Goal: Task Accomplishment & Management: Use online tool/utility

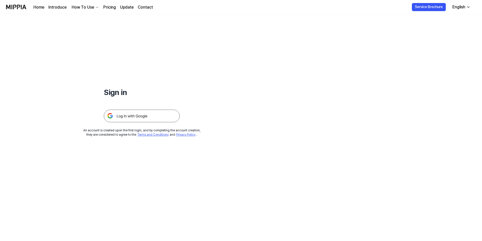
click at [134, 119] on img at bounding box center [142, 116] width 76 height 13
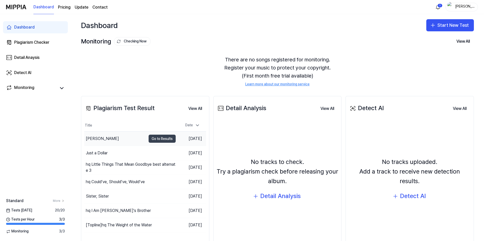
click at [154, 137] on button "Go to Results" at bounding box center [161, 139] width 27 height 8
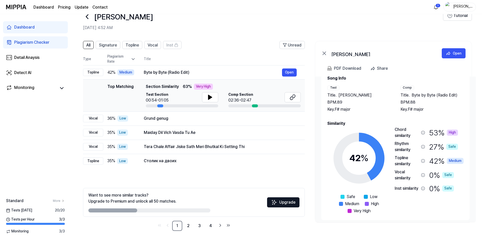
scroll to position [15, 0]
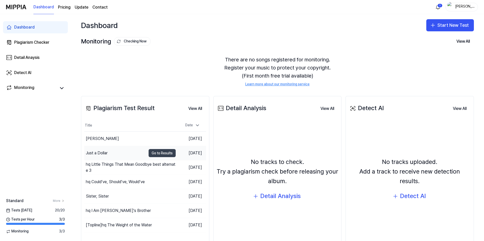
click at [150, 153] on button "Go to Results" at bounding box center [161, 153] width 27 height 8
click at [120, 164] on div "hq Little Things That Mean Goodbye best alternate 3" at bounding box center [116, 168] width 60 height 12
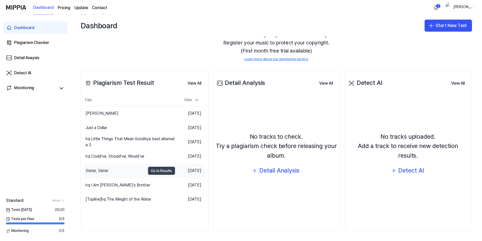
scroll to position [26, 0]
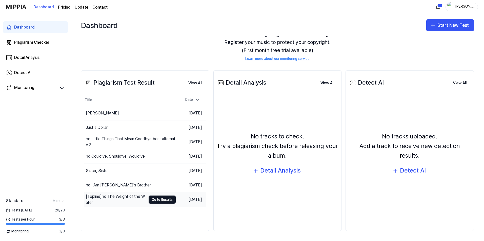
click at [132, 198] on div "[Topline] hq The Weight of the Water" at bounding box center [116, 200] width 60 height 12
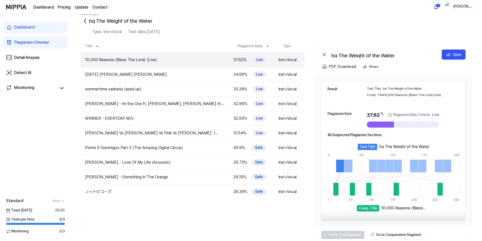
scroll to position [15, 0]
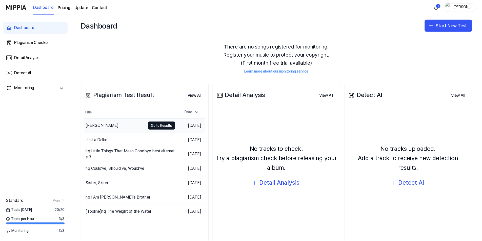
scroll to position [26, 0]
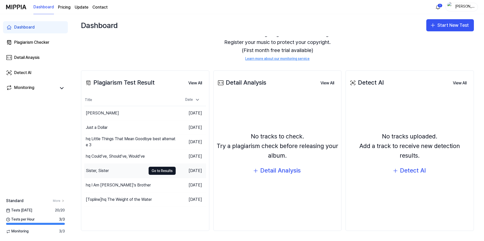
click at [105, 175] on div "Sister, Sister" at bounding box center [115, 171] width 62 height 14
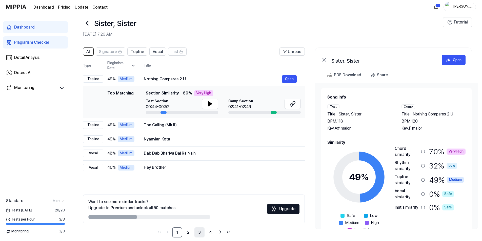
scroll to position [14, 0]
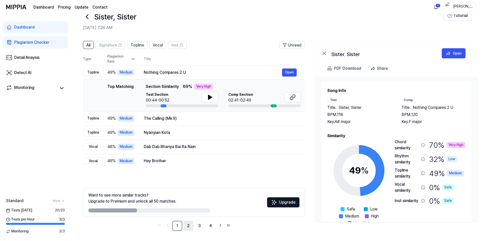
click at [187, 225] on link "2" at bounding box center [188, 226] width 10 height 10
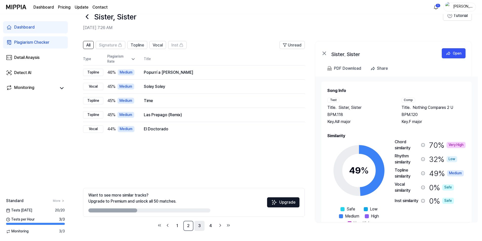
click at [199, 224] on link "3" at bounding box center [199, 226] width 10 height 10
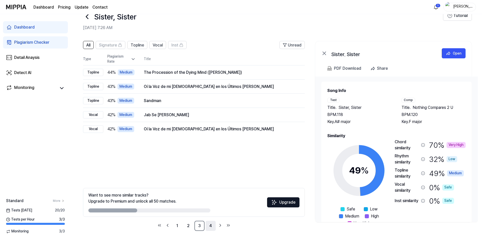
click at [211, 224] on link "4" at bounding box center [210, 226] width 10 height 10
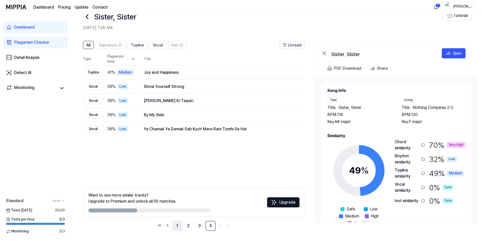
click at [177, 229] on link "1" at bounding box center [177, 226] width 10 height 10
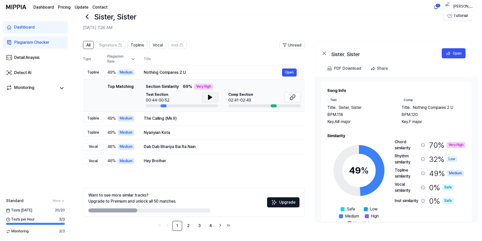
click at [209, 97] on icon at bounding box center [210, 97] width 4 height 5
click at [291, 96] on icon at bounding box center [292, 97] width 6 height 6
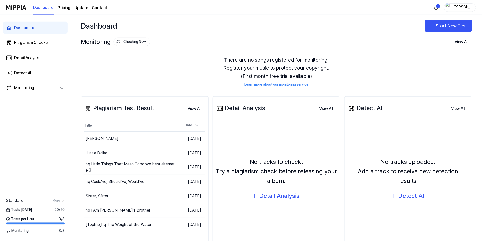
scroll to position [26, 0]
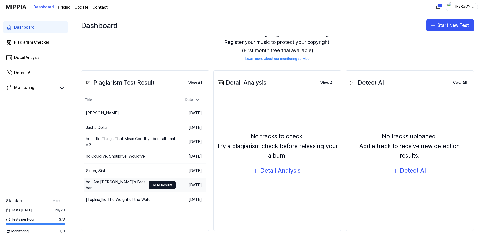
click at [119, 187] on div "hq I Am Billy's Brother" at bounding box center [116, 185] width 60 height 12
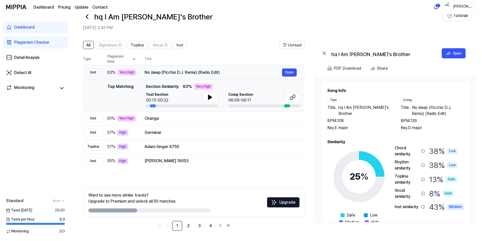
click at [127, 74] on div "Very High" at bounding box center [126, 73] width 19 height 6
click at [189, 228] on link "2" at bounding box center [188, 226] width 10 height 10
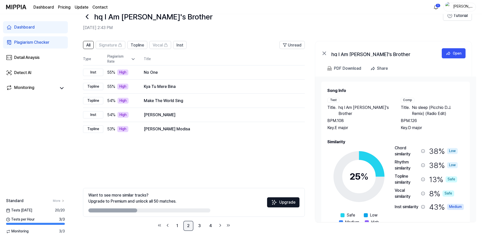
click at [189, 228] on link "2" at bounding box center [188, 226] width 10 height 10
click at [198, 227] on link "3" at bounding box center [199, 226] width 10 height 10
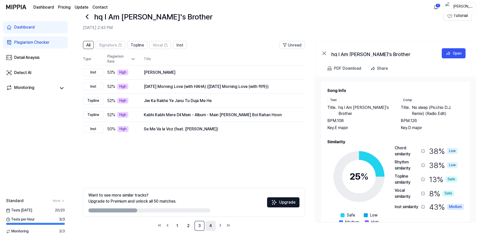
click at [211, 226] on link "4" at bounding box center [210, 226] width 10 height 10
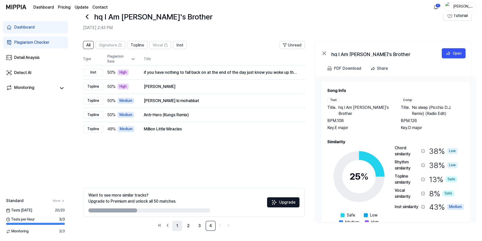
click at [176, 230] on link "1" at bounding box center [177, 226] width 10 height 10
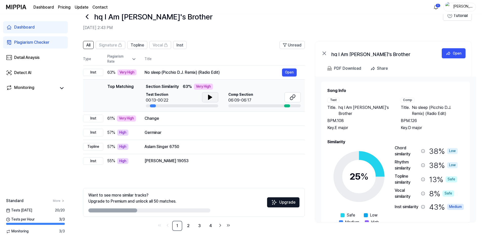
click at [207, 96] on icon at bounding box center [210, 97] width 6 height 6
click at [290, 99] on icon at bounding box center [291, 98] width 3 height 3
click at [290, 121] on button "Open" at bounding box center [289, 119] width 15 height 8
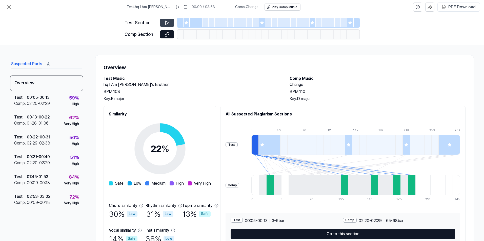
click at [163, 21] on button at bounding box center [167, 23] width 14 height 8
click at [166, 22] on icon at bounding box center [166, 22] width 5 height 5
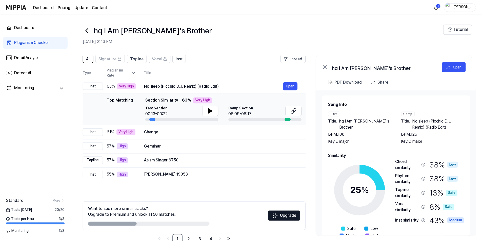
scroll to position [14, 0]
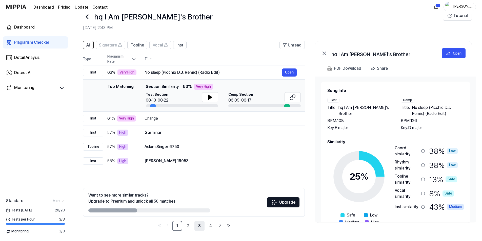
drag, startPoint x: 189, startPoint y: 226, endPoint x: 202, endPoint y: 228, distance: 12.5
click at [189, 226] on link "2" at bounding box center [188, 226] width 10 height 10
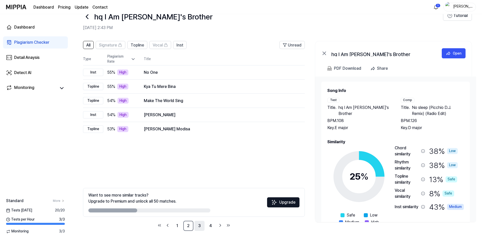
click at [197, 227] on link "3" at bounding box center [199, 226] width 10 height 10
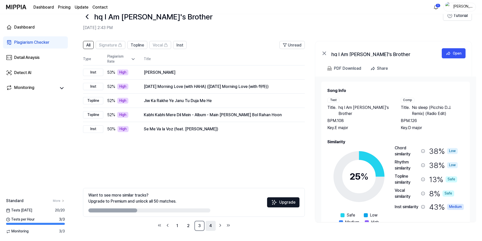
click at [207, 226] on link "4" at bounding box center [210, 226] width 10 height 10
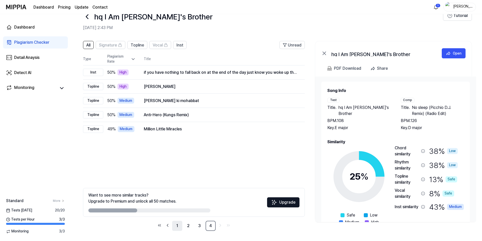
click at [175, 222] on link "1" at bounding box center [177, 226] width 10 height 10
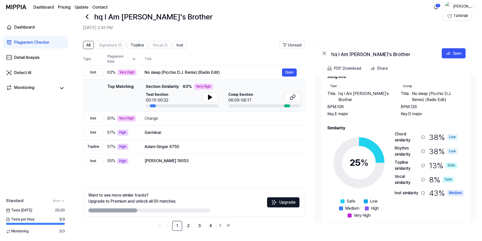
scroll to position [22, 0]
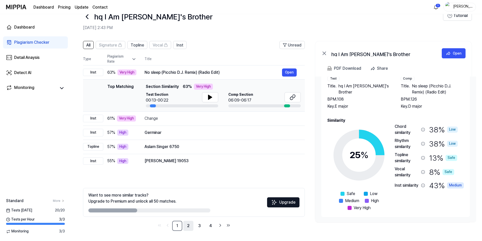
click at [191, 227] on link "2" at bounding box center [188, 226] width 10 height 10
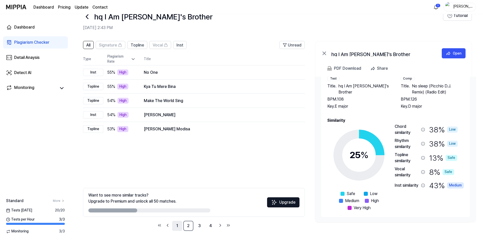
click at [177, 227] on link "1" at bounding box center [177, 226] width 10 height 10
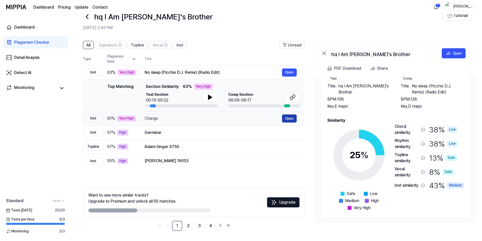
click at [288, 118] on button "Open" at bounding box center [289, 119] width 15 height 8
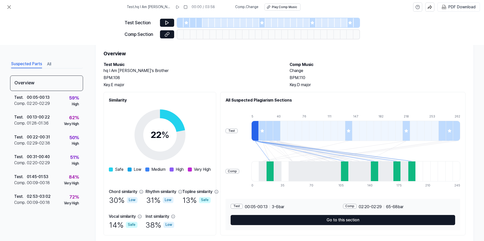
scroll to position [27, 0]
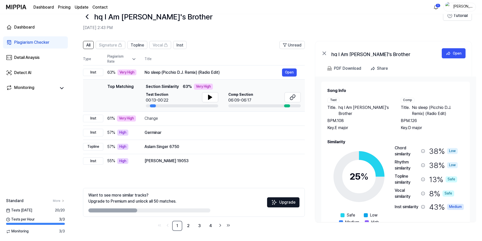
scroll to position [22, 0]
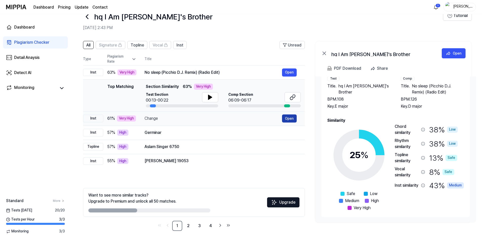
click at [292, 120] on button "Open" at bounding box center [289, 119] width 15 height 8
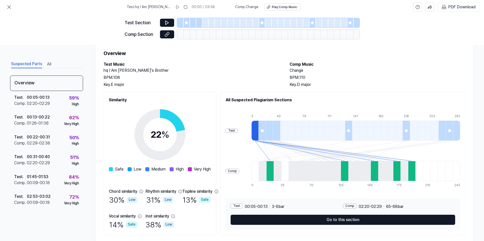
scroll to position [27, 0]
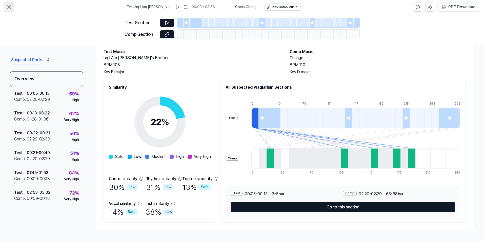
click at [8, 10] on icon at bounding box center [9, 7] width 6 height 6
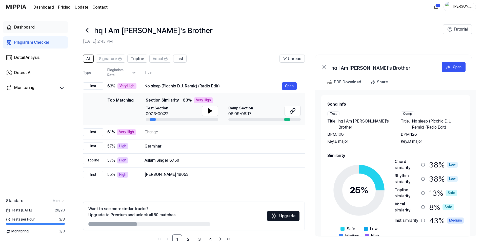
click at [20, 28] on div "Dashboard" at bounding box center [24, 27] width 20 height 6
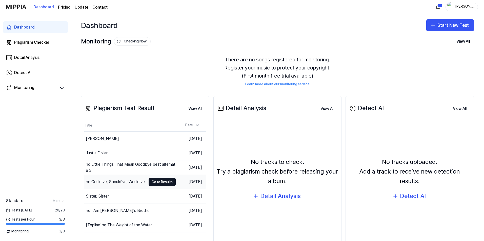
click at [115, 181] on div "hq Could’ve, Should’ve, Would’ve" at bounding box center [115, 182] width 59 height 6
click at [440, 5] on html "Dashboard Pricing Update Contact 1 todd Dashboard Plagiarism Checker Detail Ana…" at bounding box center [242, 120] width 484 height 241
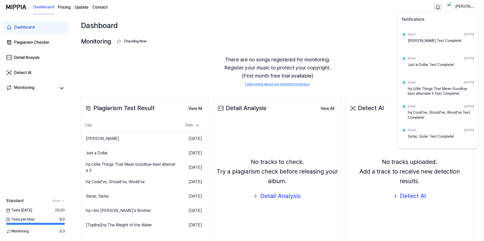
click at [397, 24] on div "Notifications Done Sep 14, 2025 Marlene Test Complete! Done Sep 14, 2025 Just a…" at bounding box center [437, 80] width 81 height 137
click at [99, 138] on html "Dashboard Pricing Update Contact todd Dashboard Plagiarism Checker Detail Anays…" at bounding box center [242, 120] width 484 height 241
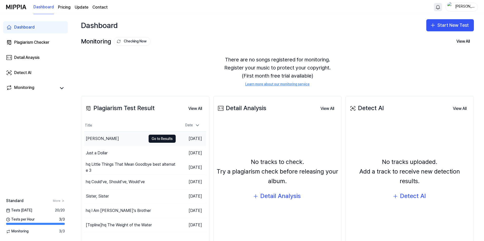
click at [97, 140] on div "Marlene" at bounding box center [102, 139] width 33 height 6
click at [445, 28] on button "Start New Test" at bounding box center [450, 25] width 48 height 12
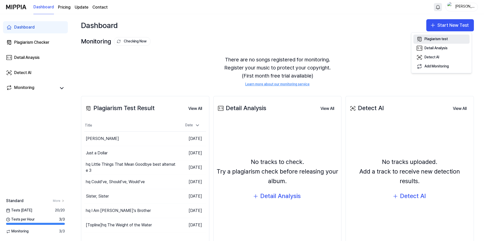
click at [441, 37] on div "Plagiarism test" at bounding box center [435, 39] width 23 height 5
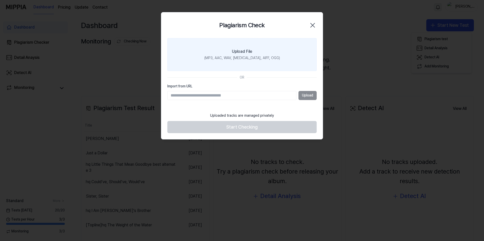
click at [252, 58] on div "(MP3, AAC, WAV, FLAC, AIFF, OGG)" at bounding box center [242, 58] width 76 height 5
click at [0, 0] on input "Upload File (MP3, AAC, WAV, FLAC, AIFF, OGG)" at bounding box center [0, 0] width 0 height 0
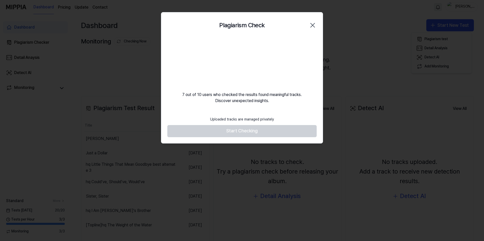
click at [312, 27] on icon "button" at bounding box center [312, 25] width 8 height 8
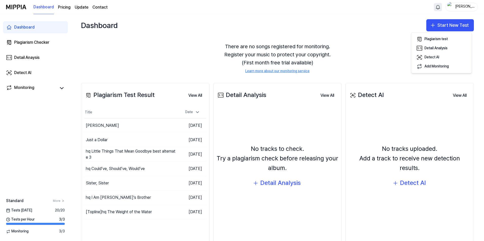
scroll to position [26, 0]
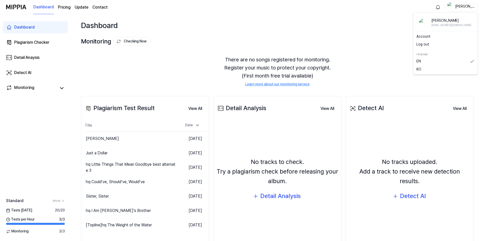
click at [464, 7] on div "[PERSON_NAME]" at bounding box center [465, 7] width 20 height 6
click at [432, 46] on button "Log out" at bounding box center [445, 44] width 58 height 5
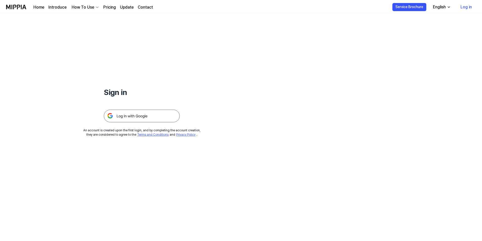
click at [134, 117] on img at bounding box center [142, 116] width 76 height 13
click at [129, 118] on img at bounding box center [142, 116] width 76 height 13
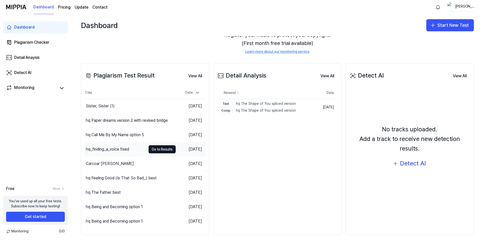
scroll to position [37, 0]
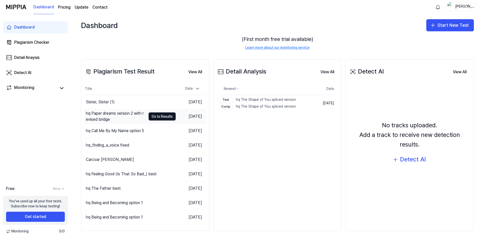
click at [134, 113] on div "hq Paper dreams version 2 with revised bridge" at bounding box center [116, 117] width 60 height 12
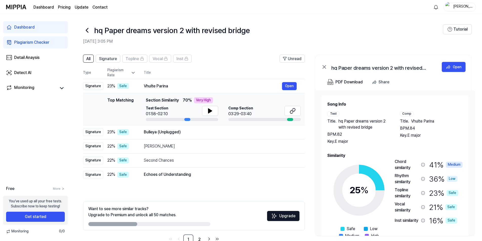
click at [86, 31] on icon at bounding box center [87, 30] width 8 height 8
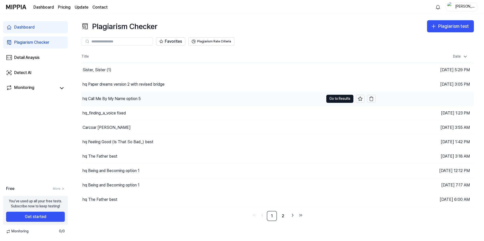
click at [118, 100] on div "hq Call Me By My Name option 5" at bounding box center [111, 99] width 58 height 6
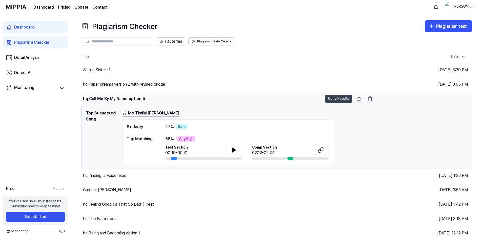
click at [340, 99] on button "Go to Results" at bounding box center [338, 99] width 27 height 8
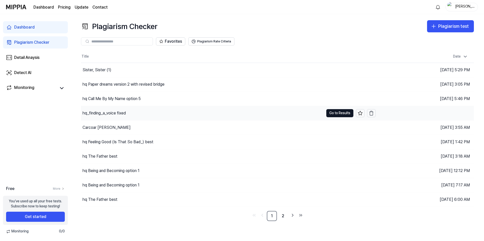
click at [107, 112] on div "hq_finding_a_voice fixed" at bounding box center [103, 113] width 43 height 6
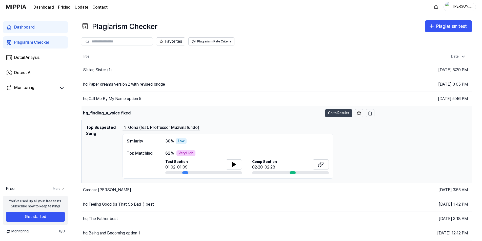
click at [341, 113] on button "Go to Results" at bounding box center [338, 113] width 27 height 8
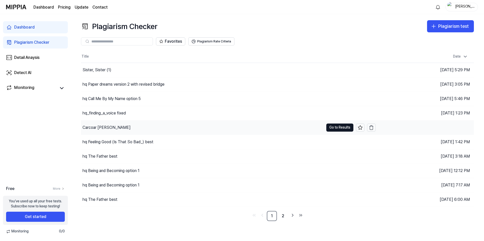
click at [108, 127] on div "Carcoar Mary best" at bounding box center [106, 128] width 48 height 6
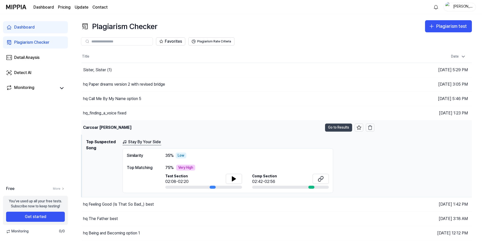
click at [346, 128] on button "Go to Results" at bounding box center [338, 128] width 27 height 8
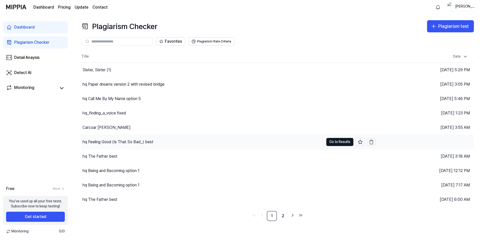
click at [99, 144] on div "hq Feeling Good (Is That So Bad_) best" at bounding box center [117, 142] width 71 height 6
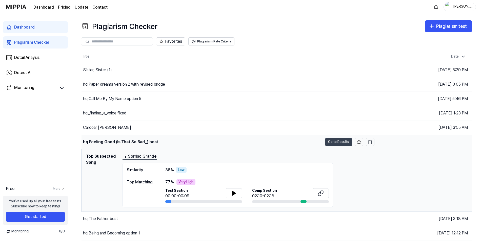
click at [336, 144] on button "Go to Results" at bounding box center [338, 142] width 27 height 8
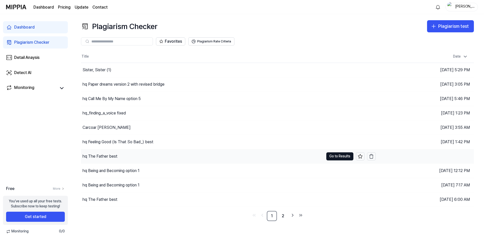
click at [113, 155] on div "hq The Father best" at bounding box center [99, 157] width 35 height 6
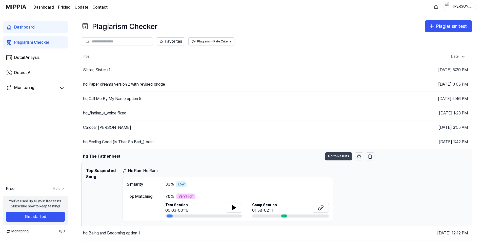
click at [336, 157] on button "Go to Results" at bounding box center [338, 157] width 27 height 8
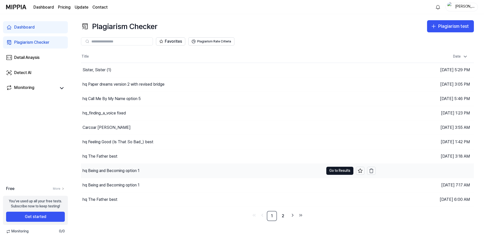
click at [112, 170] on div "hq Being and Becoming option 1" at bounding box center [110, 171] width 57 height 6
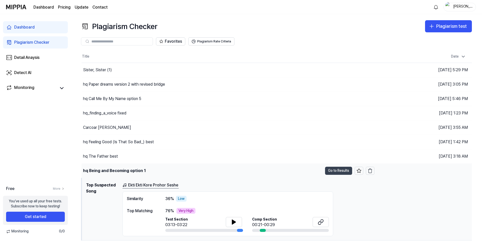
click at [333, 170] on button "Go to Results" at bounding box center [338, 171] width 27 height 8
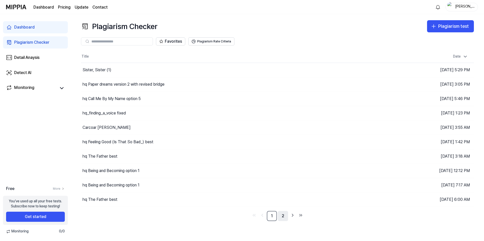
click at [285, 214] on link "2" at bounding box center [283, 216] width 10 height 10
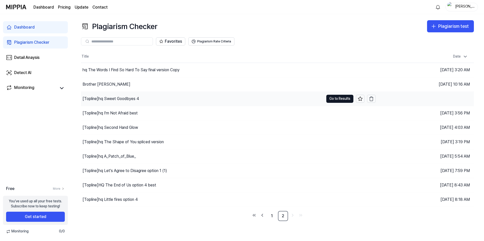
click at [118, 99] on div "[Topline] hq Sweet Goodbyes 4" at bounding box center [110, 99] width 56 height 6
click at [333, 99] on button "Go to Results" at bounding box center [339, 99] width 27 height 8
click at [334, 114] on button "Go to Results" at bounding box center [339, 113] width 27 height 8
click at [339, 112] on button "Go to Results" at bounding box center [339, 113] width 27 height 8
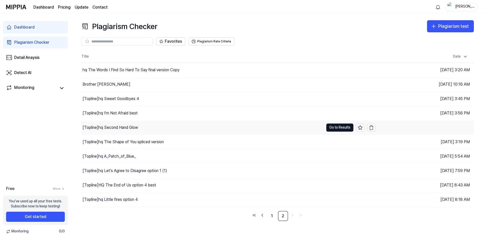
click at [124, 126] on div "[Topline] hq Second Hand Glow" at bounding box center [109, 128] width 55 height 6
click at [336, 129] on button "Go to Results" at bounding box center [339, 128] width 27 height 8
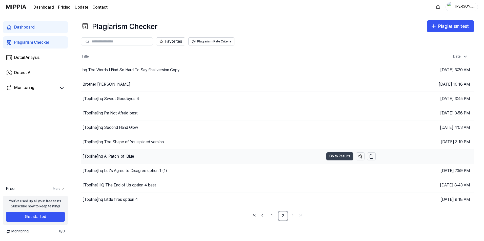
click at [344, 157] on button "Go to Results" at bounding box center [339, 157] width 27 height 8
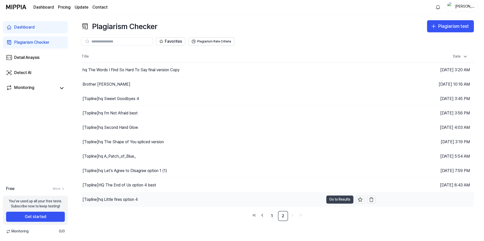
click at [337, 201] on button "Go to Results" at bounding box center [339, 200] width 27 height 8
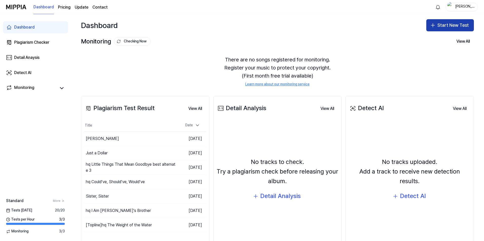
click at [442, 27] on button "Start New Test" at bounding box center [450, 25] width 48 height 12
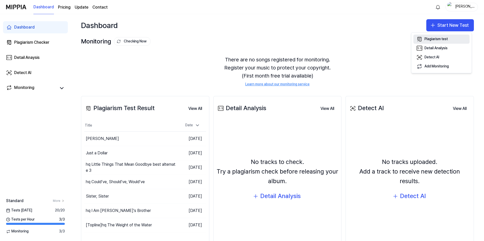
click at [434, 39] on div "Plagiarism test" at bounding box center [435, 39] width 23 height 5
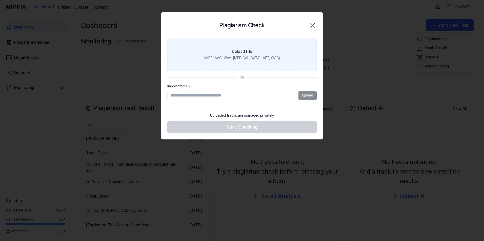
click at [234, 62] on label "Upload File (MP3, AAC, WAV, FLAC, AIFF, OGG)" at bounding box center [241, 54] width 149 height 33
click at [0, 0] on input "Upload File (MP3, AAC, WAV, FLAC, AIFF, OGG)" at bounding box center [0, 0] width 0 height 0
click at [235, 59] on div "(MP3, AAC, WAV, FLAC, AIFF, OGG)" at bounding box center [242, 58] width 76 height 5
click at [0, 0] on input "Upload File (MP3, AAC, WAV, FLAC, AIFF, OGG)" at bounding box center [0, 0] width 0 height 0
click at [245, 57] on div "(MP3, AAC, WAV, FLAC, AIFF, OGG)" at bounding box center [242, 58] width 76 height 5
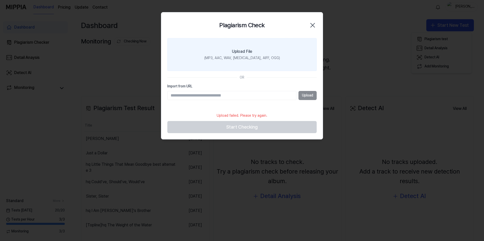
click at [0, 0] on input "Upload File (MP3, AAC, WAV, FLAC, AIFF, OGG)" at bounding box center [0, 0] width 0 height 0
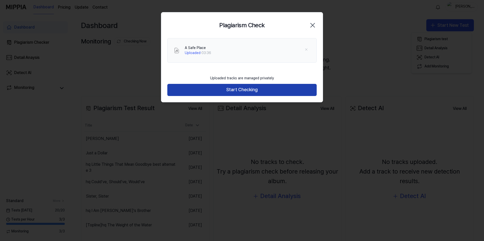
click at [248, 88] on button "Start Checking" at bounding box center [241, 90] width 149 height 12
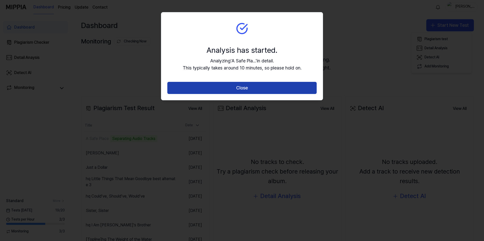
click at [254, 88] on button "Close" at bounding box center [241, 88] width 149 height 12
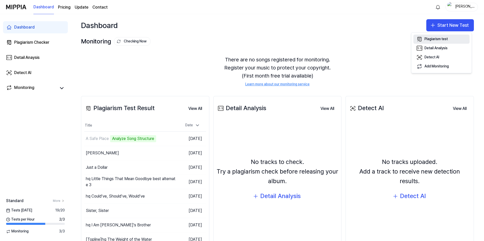
click at [443, 37] on div "Plagiarism test" at bounding box center [435, 39] width 23 height 5
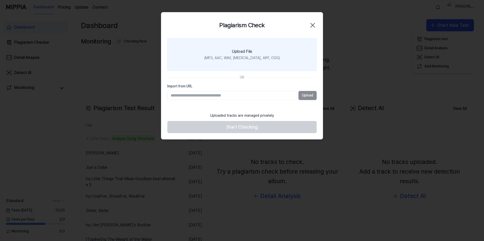
click at [258, 56] on div "(MP3, AAC, WAV, FLAC, AIFF, OGG)" at bounding box center [242, 58] width 76 height 5
click at [0, 0] on input "Upload File (MP3, AAC, WAV, FLAC, AIFF, OGG)" at bounding box center [0, 0] width 0 height 0
click at [243, 60] on div "(MP3, AAC, WAV, FLAC, AIFF, OGG)" at bounding box center [242, 58] width 76 height 5
click at [0, 0] on input "Upload File (MP3, AAC, WAV, FLAC, AIFF, OGG)" at bounding box center [0, 0] width 0 height 0
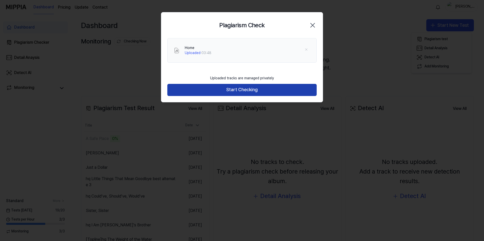
click at [251, 90] on button "Start Checking" at bounding box center [241, 90] width 149 height 12
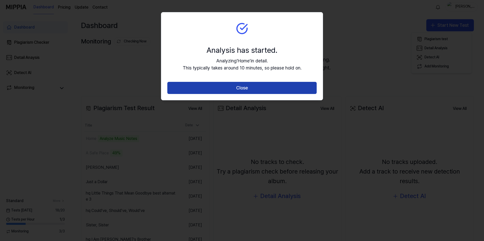
click at [246, 89] on button "Close" at bounding box center [241, 88] width 149 height 12
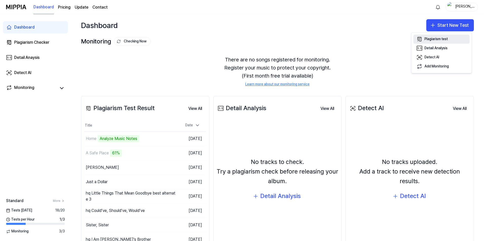
click at [443, 37] on div "Plagiarism test" at bounding box center [435, 39] width 23 height 5
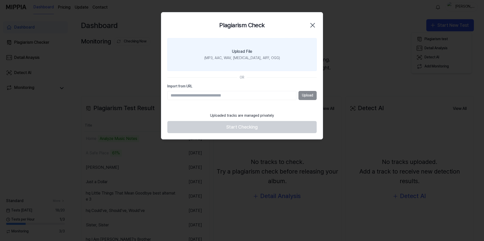
click at [245, 59] on div "(MP3, AAC, WAV, FLAC, AIFF, OGG)" at bounding box center [242, 58] width 76 height 5
click at [0, 0] on input "Upload File (MP3, AAC, WAV, FLAC, AIFF, OGG)" at bounding box center [0, 0] width 0 height 0
click at [237, 58] on div "(MP3, AAC, WAV, FLAC, AIFF, OGG)" at bounding box center [242, 58] width 76 height 5
click at [0, 0] on input "Upload File (MP3, AAC, WAV, FLAC, AIFF, OGG)" at bounding box center [0, 0] width 0 height 0
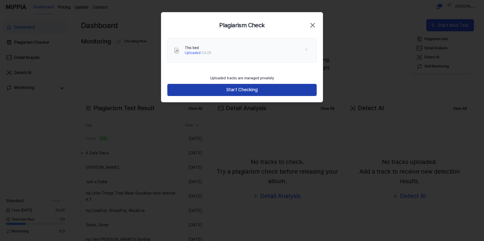
click at [249, 87] on button "Start Checking" at bounding box center [241, 90] width 149 height 12
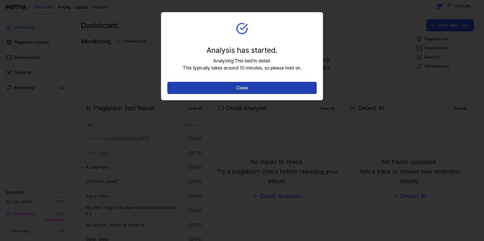
click at [255, 85] on button "Close" at bounding box center [241, 88] width 149 height 12
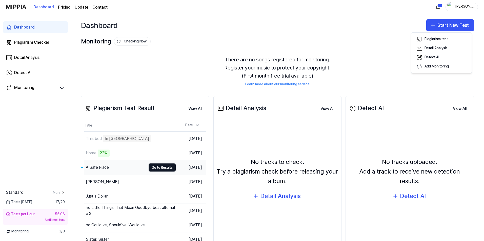
click at [95, 167] on div "A Safe Place" at bounding box center [97, 168] width 23 height 6
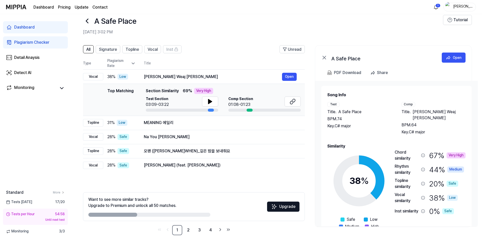
scroll to position [14, 0]
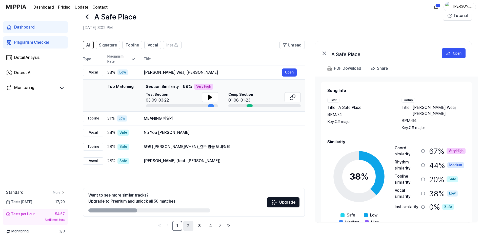
click at [188, 226] on link "2" at bounding box center [188, 226] width 10 height 10
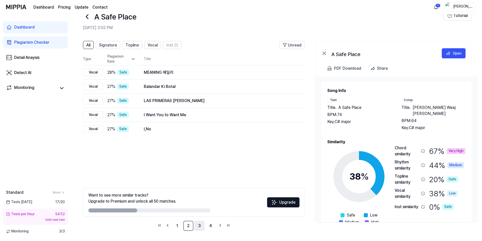
click at [201, 226] on link "3" at bounding box center [199, 226] width 10 height 10
click at [209, 226] on link "4" at bounding box center [210, 226] width 10 height 10
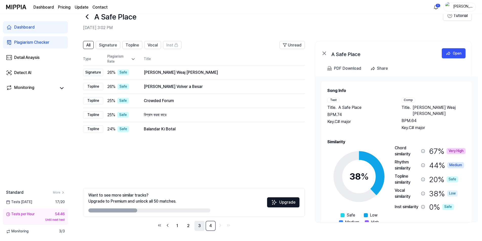
click at [201, 229] on link "3" at bounding box center [199, 226] width 10 height 10
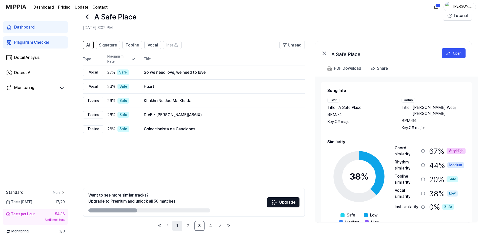
click at [177, 227] on link "1" at bounding box center [177, 226] width 10 height 10
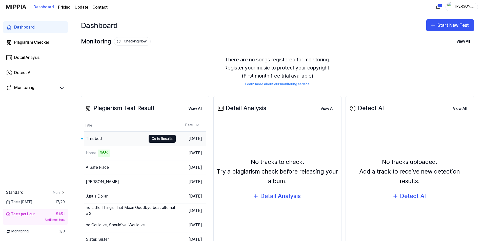
click at [128, 142] on div "This bed" at bounding box center [115, 139] width 62 height 14
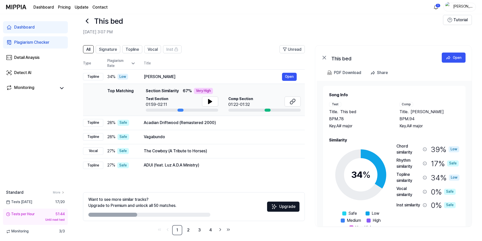
scroll to position [14, 0]
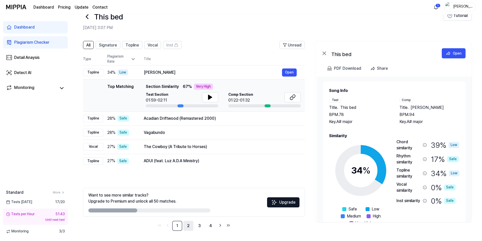
click at [189, 227] on link "2" at bounding box center [188, 226] width 10 height 10
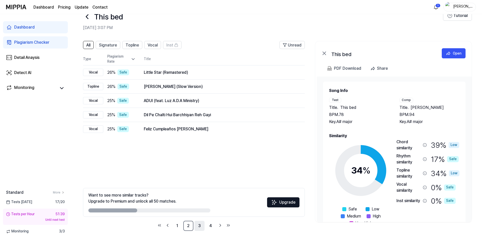
click at [199, 226] on link "3" at bounding box center [199, 226] width 10 height 10
click at [210, 229] on link "4" at bounding box center [210, 226] width 10 height 10
click at [175, 226] on link "1" at bounding box center [177, 226] width 10 height 10
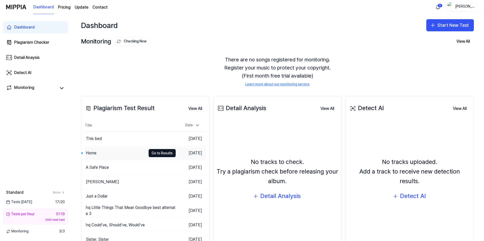
click at [107, 153] on div "Home" at bounding box center [115, 153] width 62 height 14
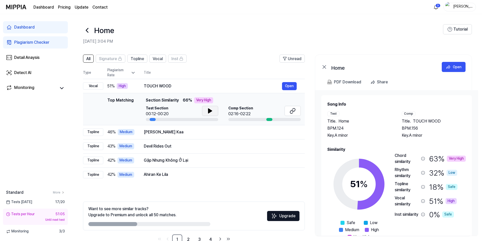
click at [209, 112] on icon at bounding box center [210, 111] width 4 height 5
click at [208, 112] on icon at bounding box center [208, 111] width 1 height 4
click at [291, 109] on icon at bounding box center [292, 111] width 6 height 6
click at [286, 145] on button "Open" at bounding box center [289, 146] width 15 height 8
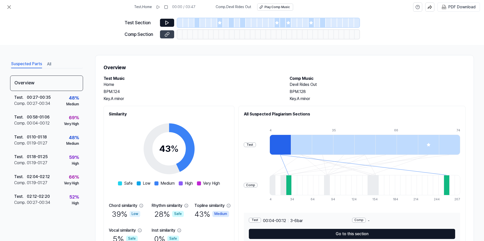
click at [168, 35] on icon at bounding box center [166, 34] width 5 height 5
click at [8, 7] on icon at bounding box center [9, 7] width 6 height 6
